Goal: Find specific page/section: Find specific page/section

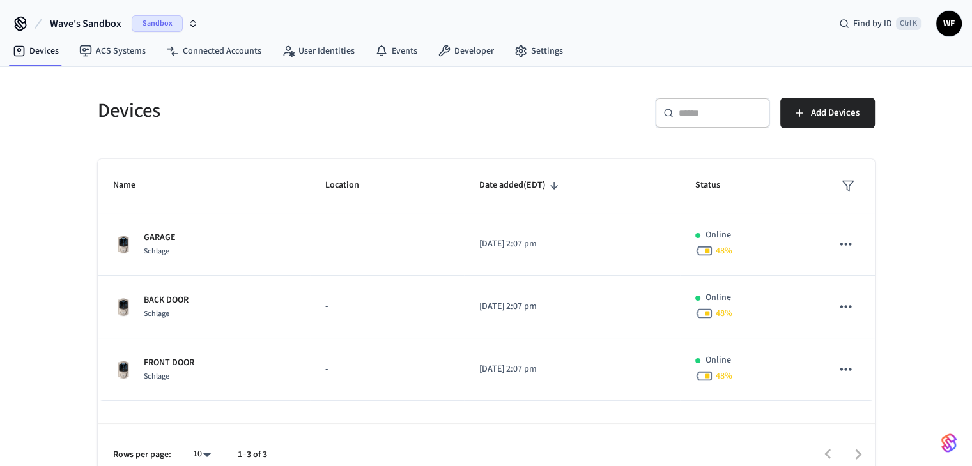
click at [79, 20] on span "Wave's Sandbox" at bounding box center [86, 23] width 72 height 15
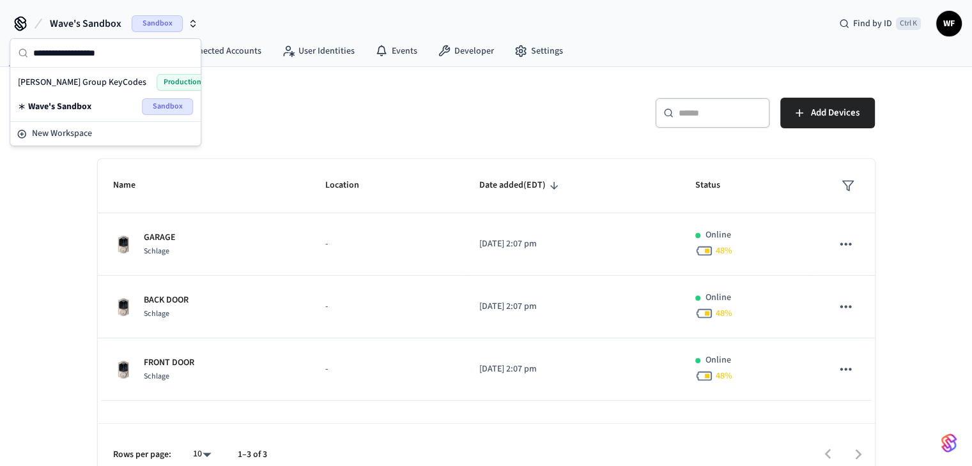
click at [89, 88] on div "[PERSON_NAME] Group KeyCodes Production" at bounding box center [105, 82] width 175 height 17
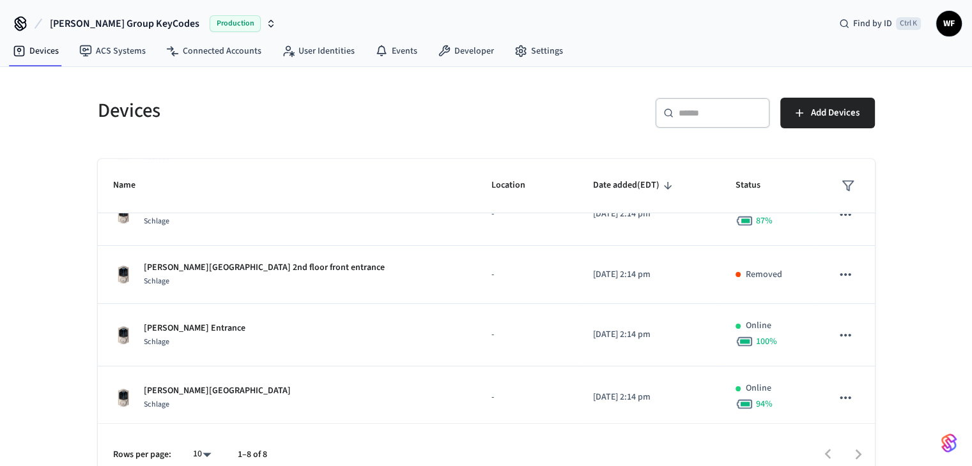
scroll to position [281, 0]
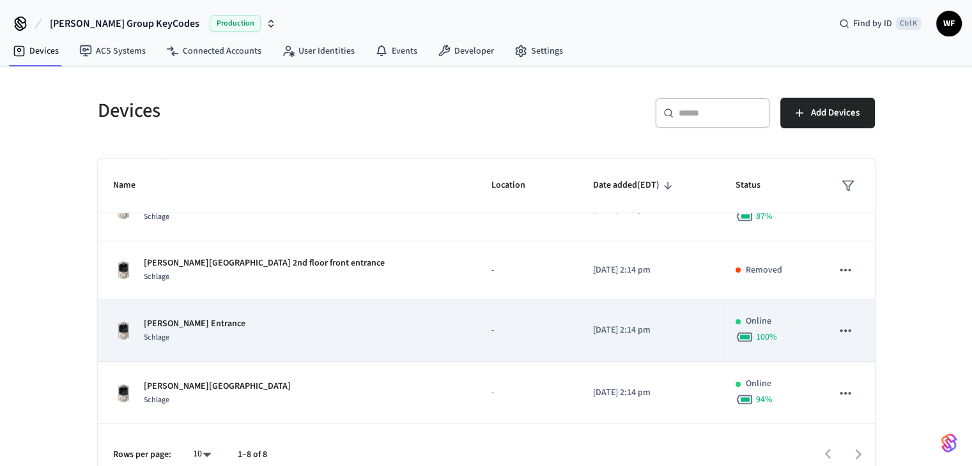
click at [251, 320] on div "[PERSON_NAME] Entrance Schlage" at bounding box center [287, 331] width 348 height 27
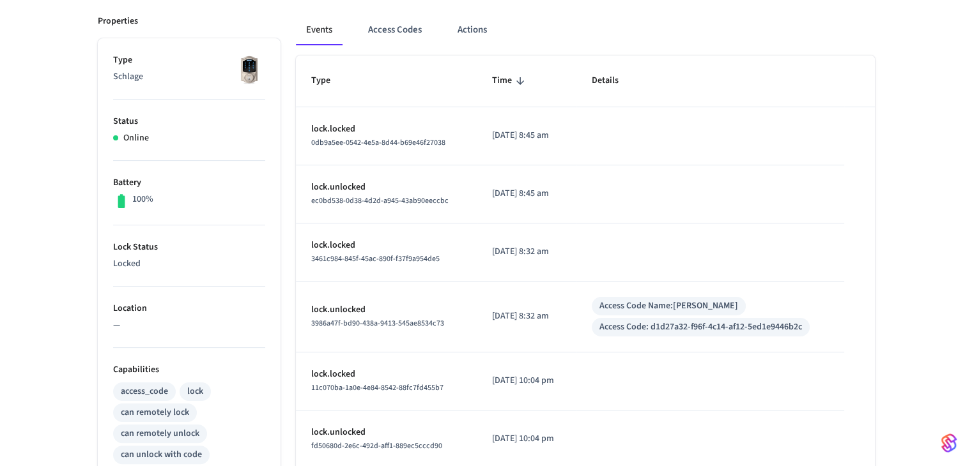
scroll to position [160, 0]
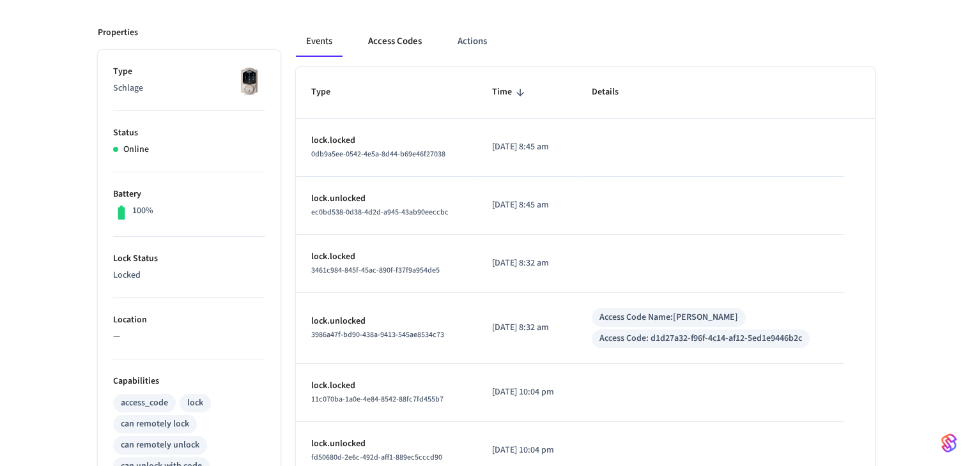
click at [389, 49] on button "Access Codes" at bounding box center [395, 41] width 74 height 31
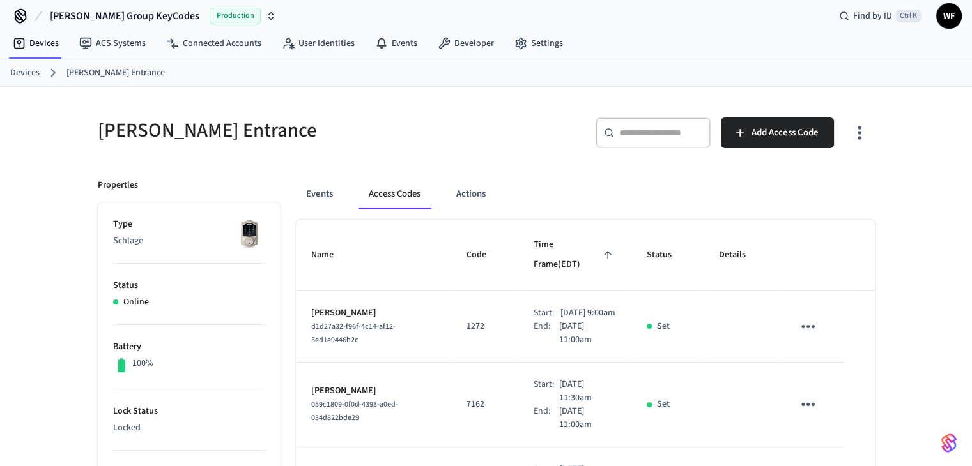
scroll to position [0, 0]
